Goal: Navigation & Orientation: Find specific page/section

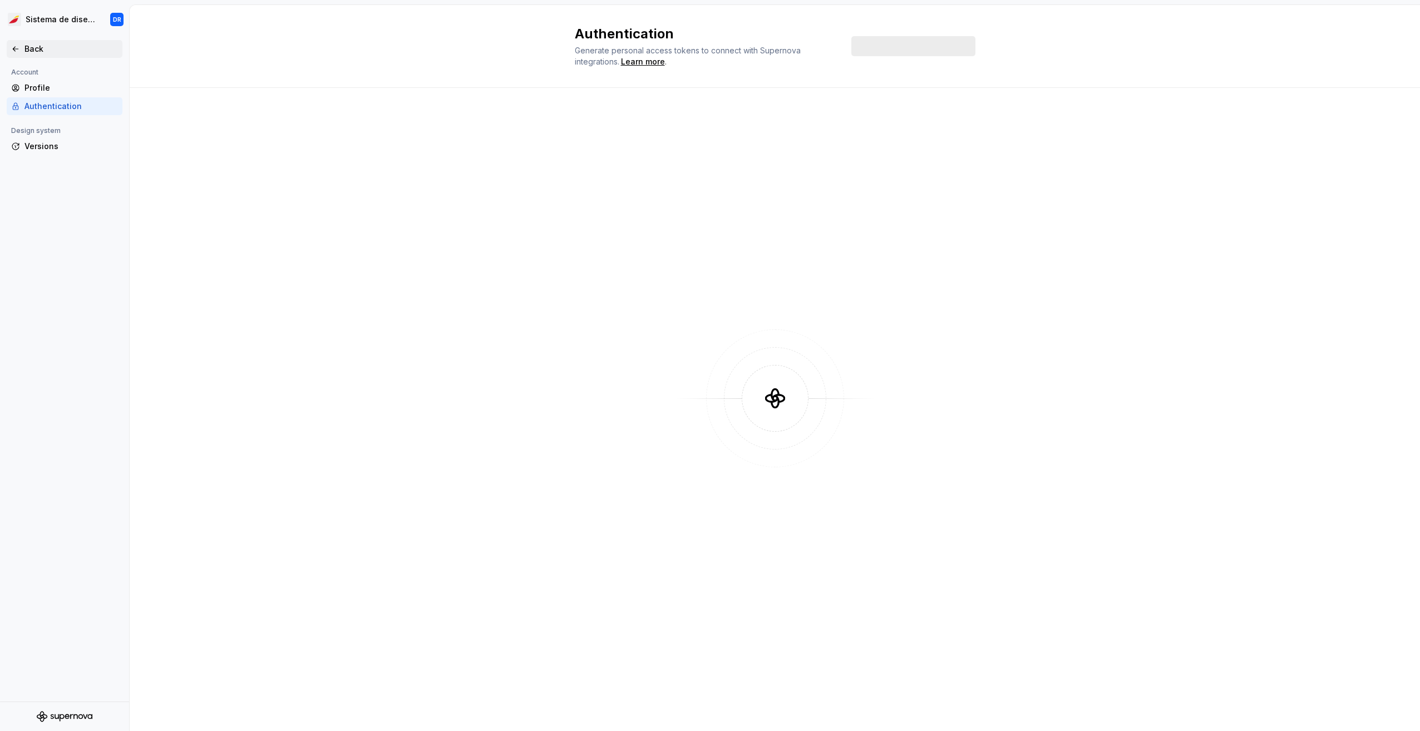
click at [38, 52] on div "Back" at bounding box center [70, 48] width 93 height 11
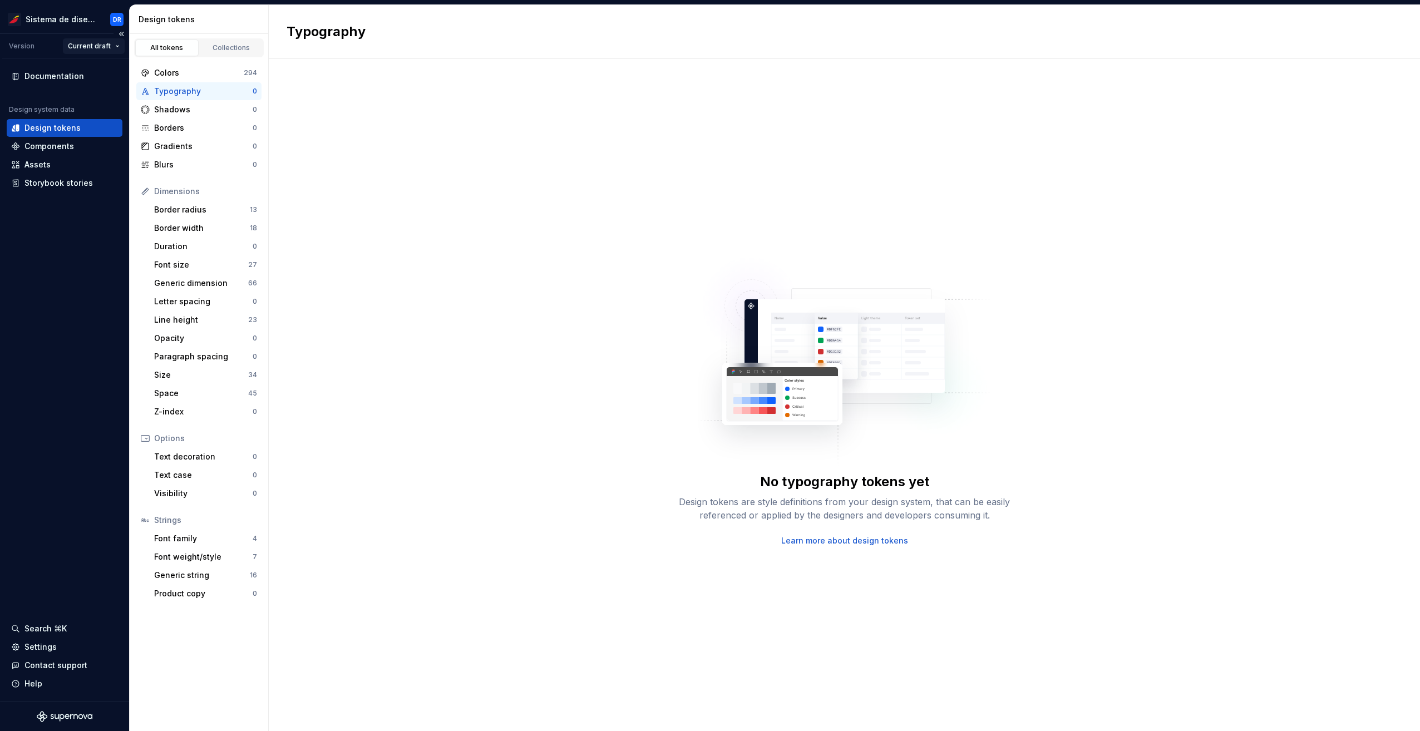
click at [105, 46] on html "Sistema de diseño Iberia DR Version Current draft Documentation Design system d…" at bounding box center [710, 365] width 1420 height 731
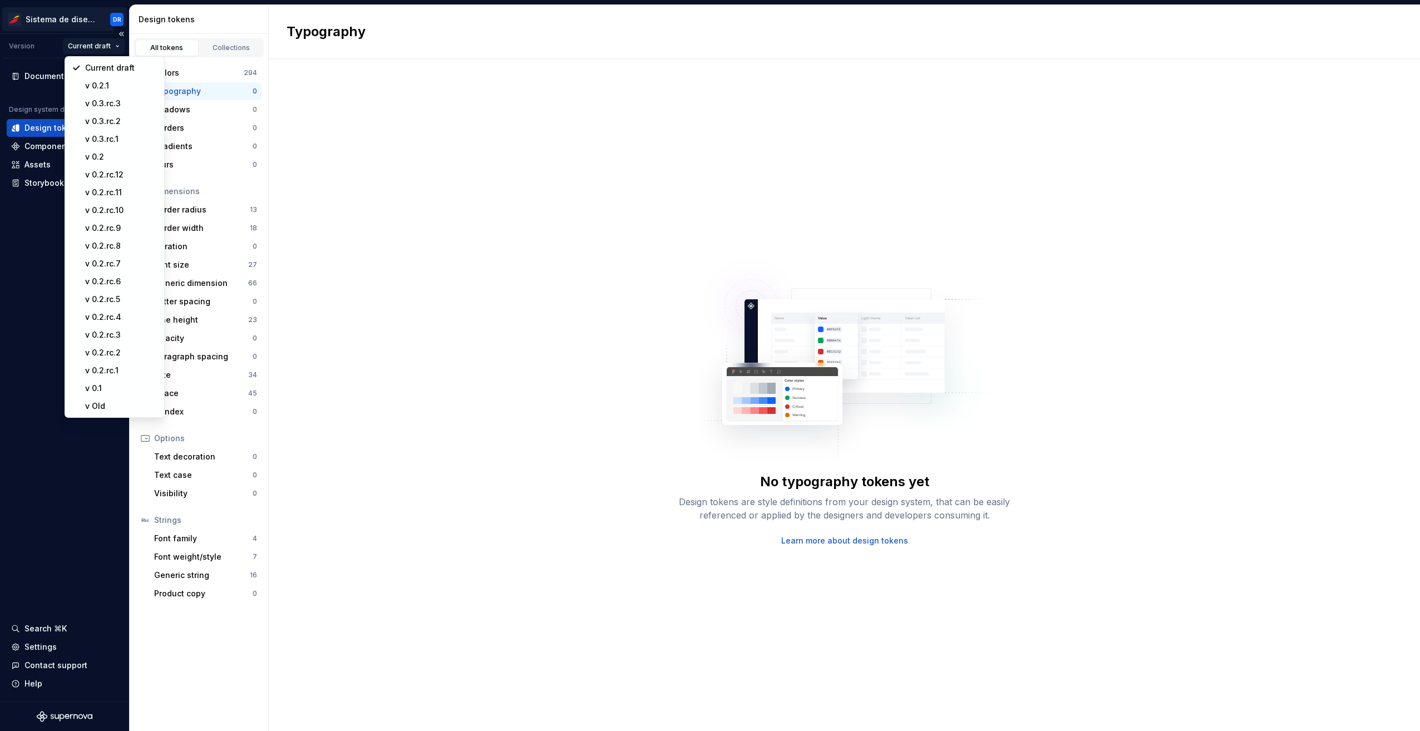
click at [88, 21] on html "Sistema de diseño Iberia DR Version Current draft Documentation Design system d…" at bounding box center [710, 365] width 1420 height 731
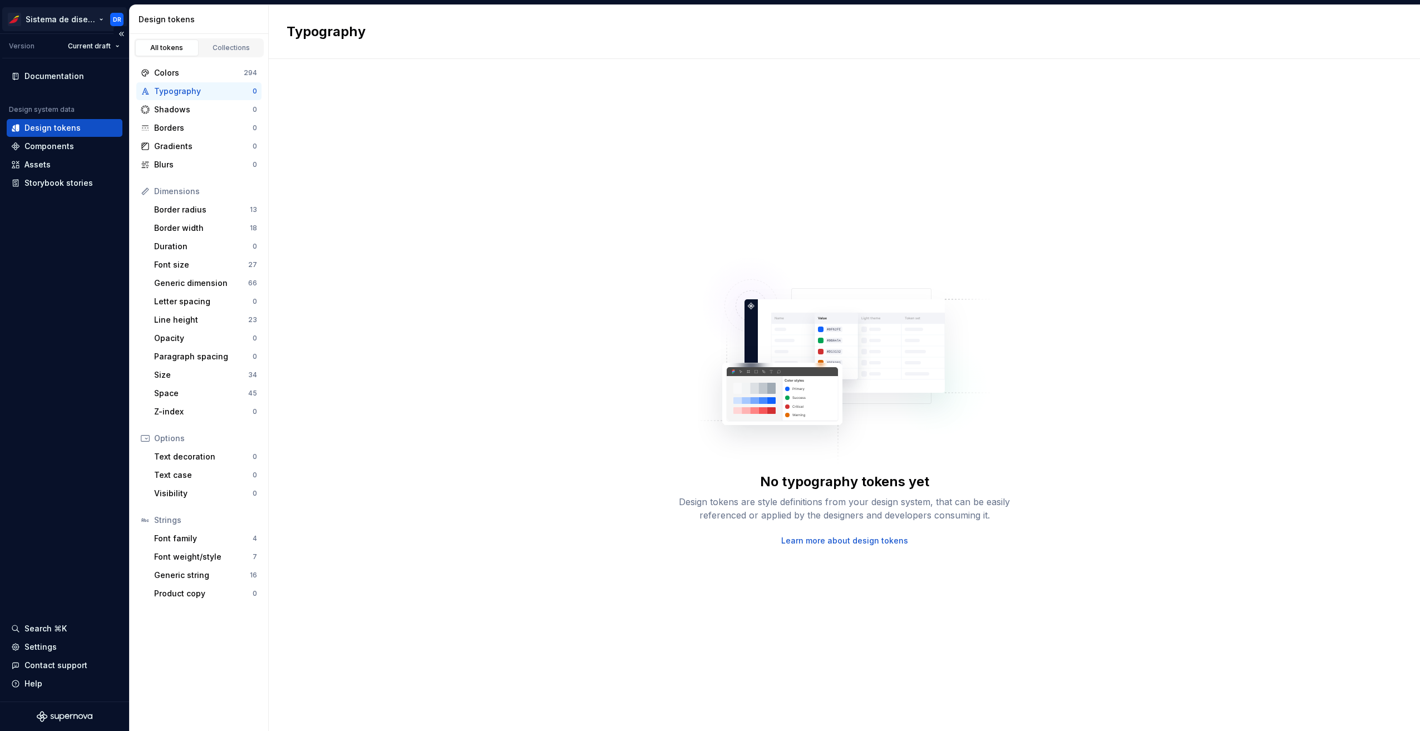
click at [103, 18] on html "Sistema de diseño Iberia DR Version Current draft Documentation Design system d…" at bounding box center [710, 365] width 1420 height 731
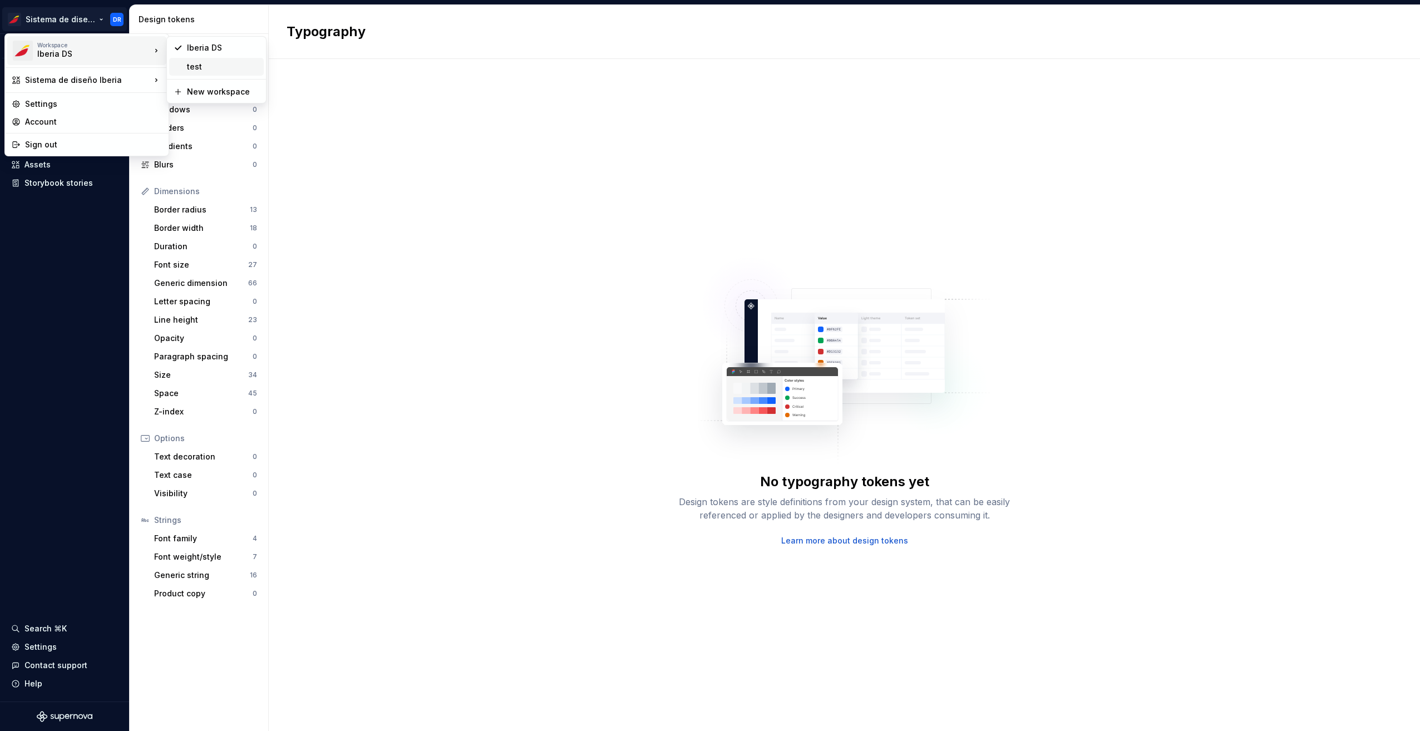
click at [201, 65] on div "test" at bounding box center [223, 66] width 72 height 11
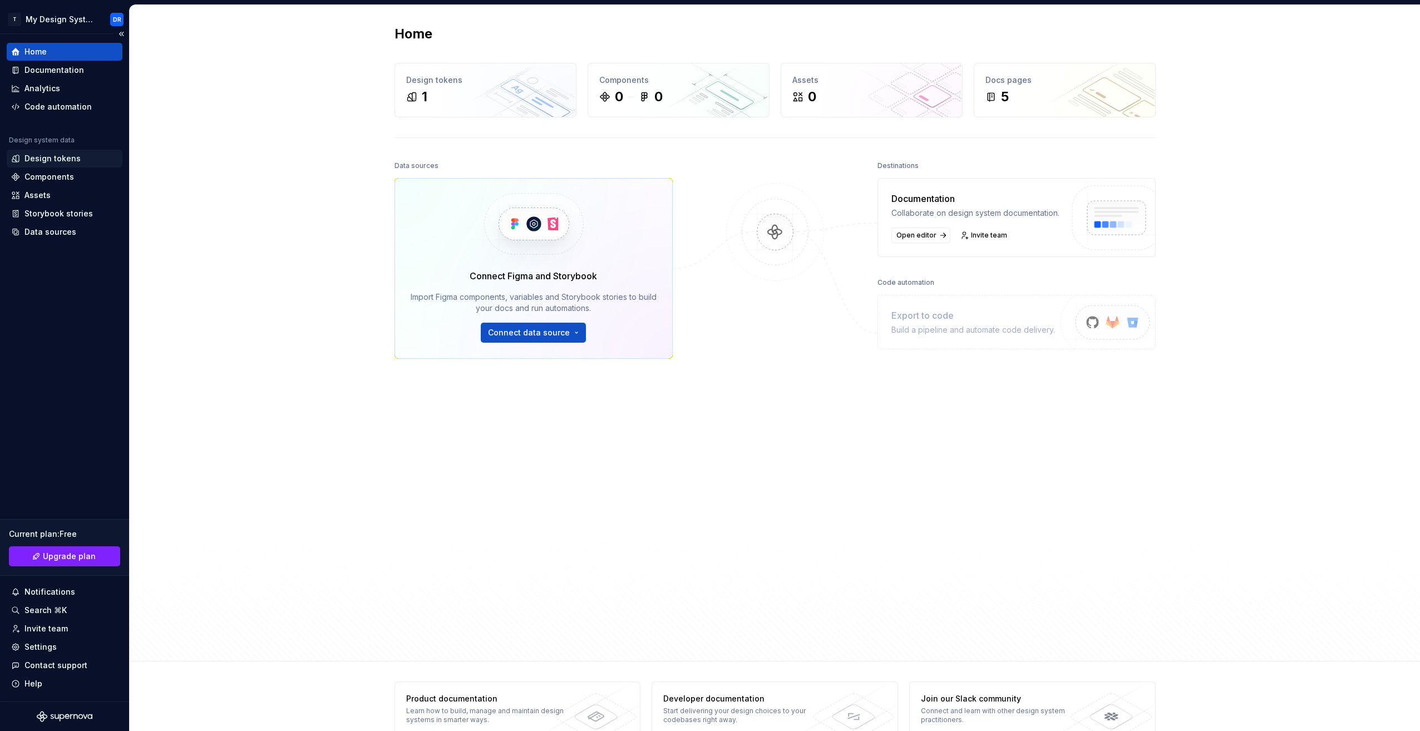
click at [38, 159] on div "Design tokens" at bounding box center [52, 158] width 56 height 11
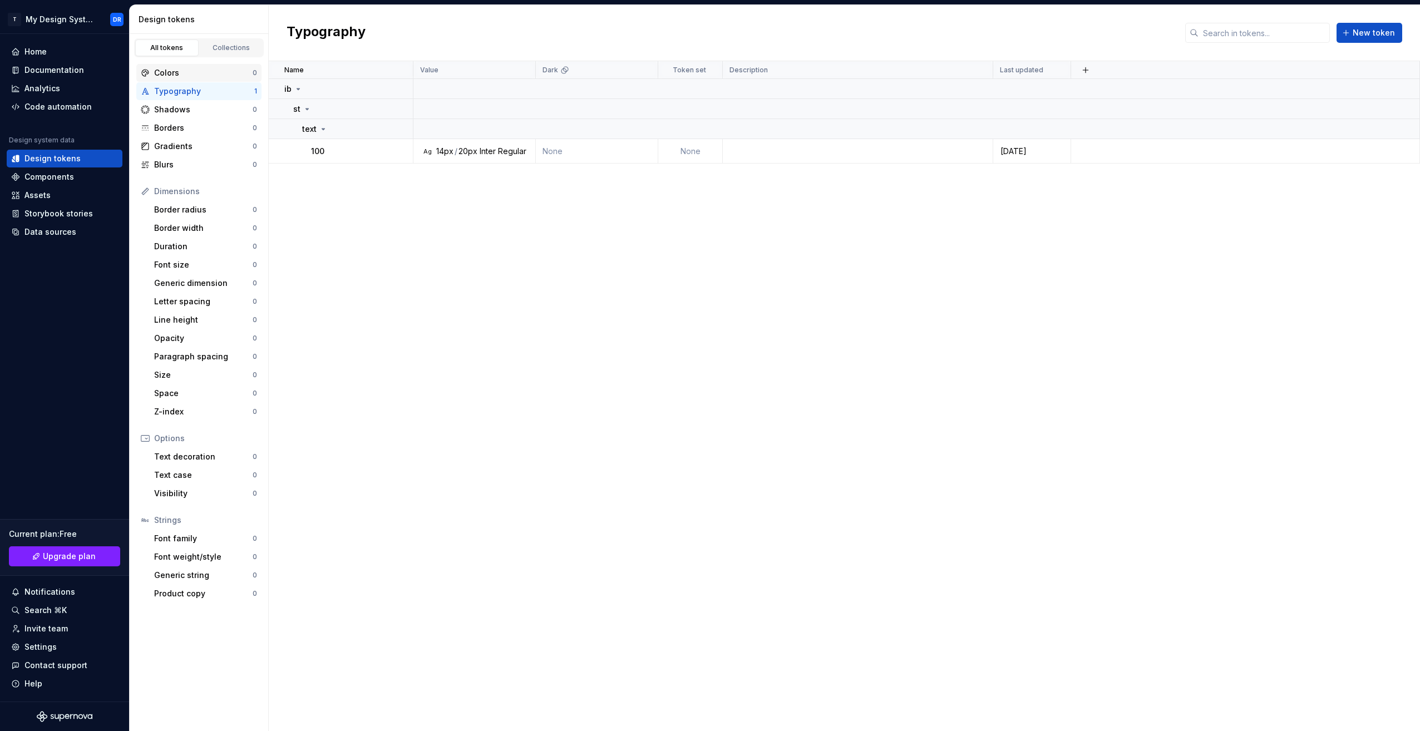
click at [233, 72] on div "Colors" at bounding box center [203, 72] width 98 height 11
